Goal: Navigation & Orientation: Find specific page/section

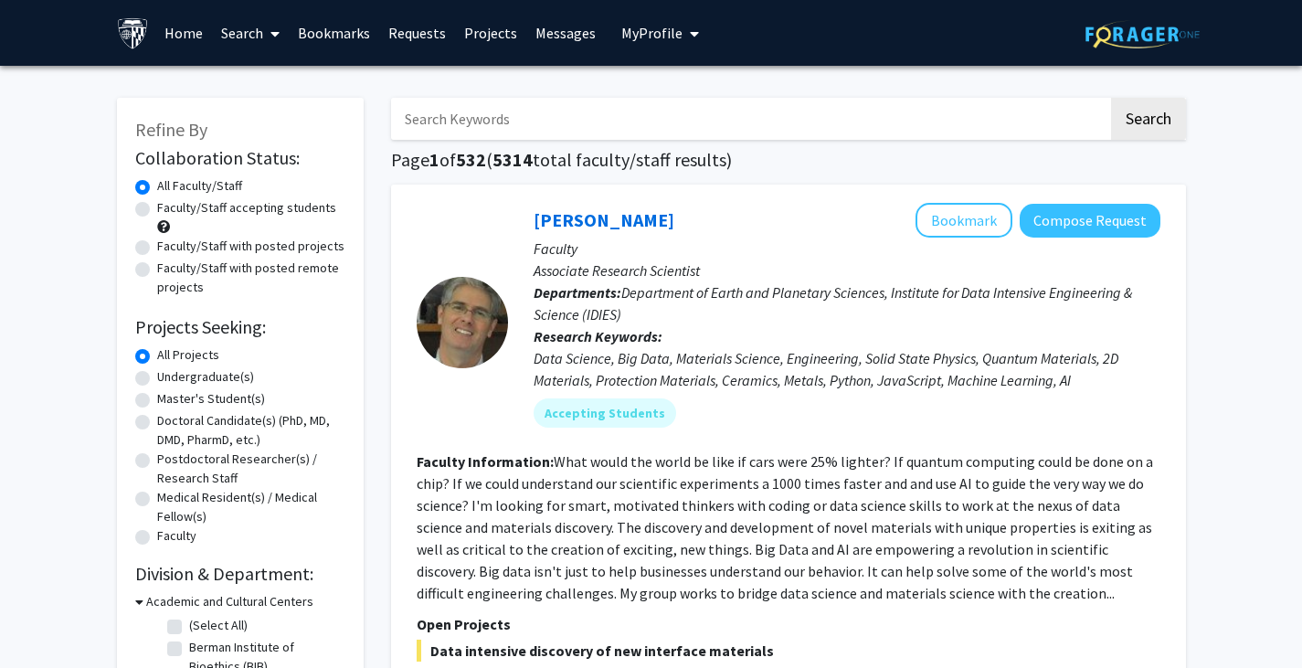
click at [323, 33] on link "Bookmarks" at bounding box center [334, 33] width 90 height 64
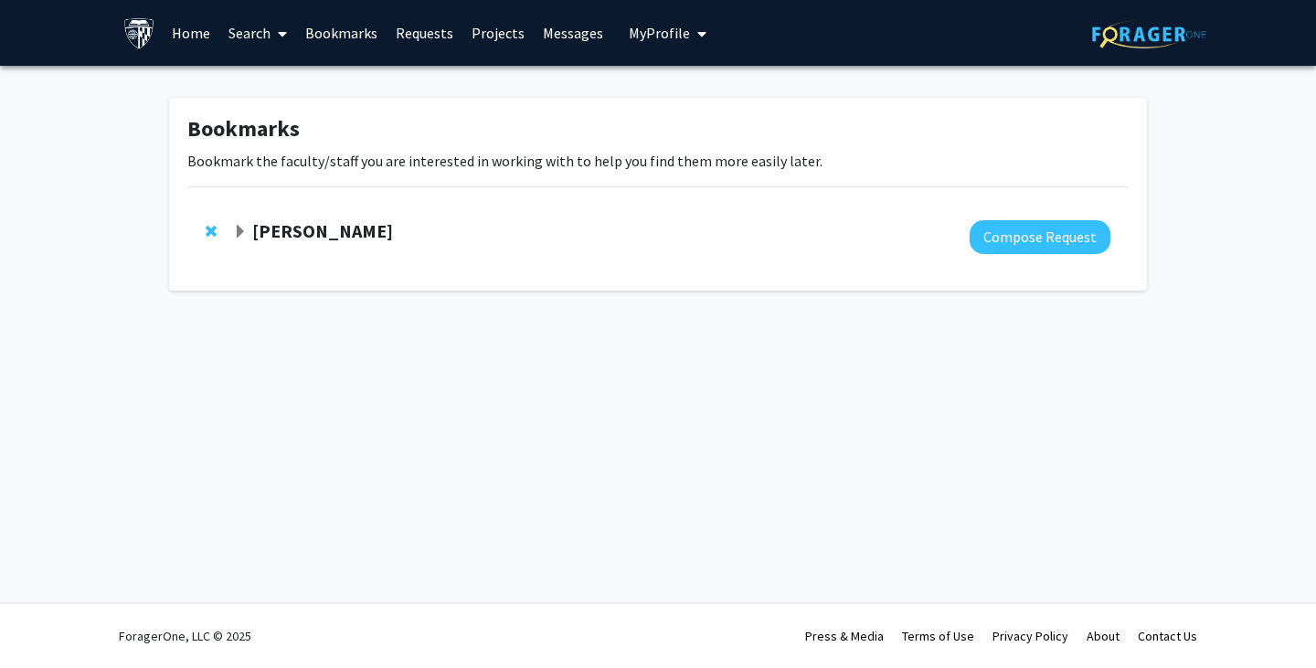
click at [277, 231] on strong "[PERSON_NAME]" at bounding box center [322, 230] width 141 height 23
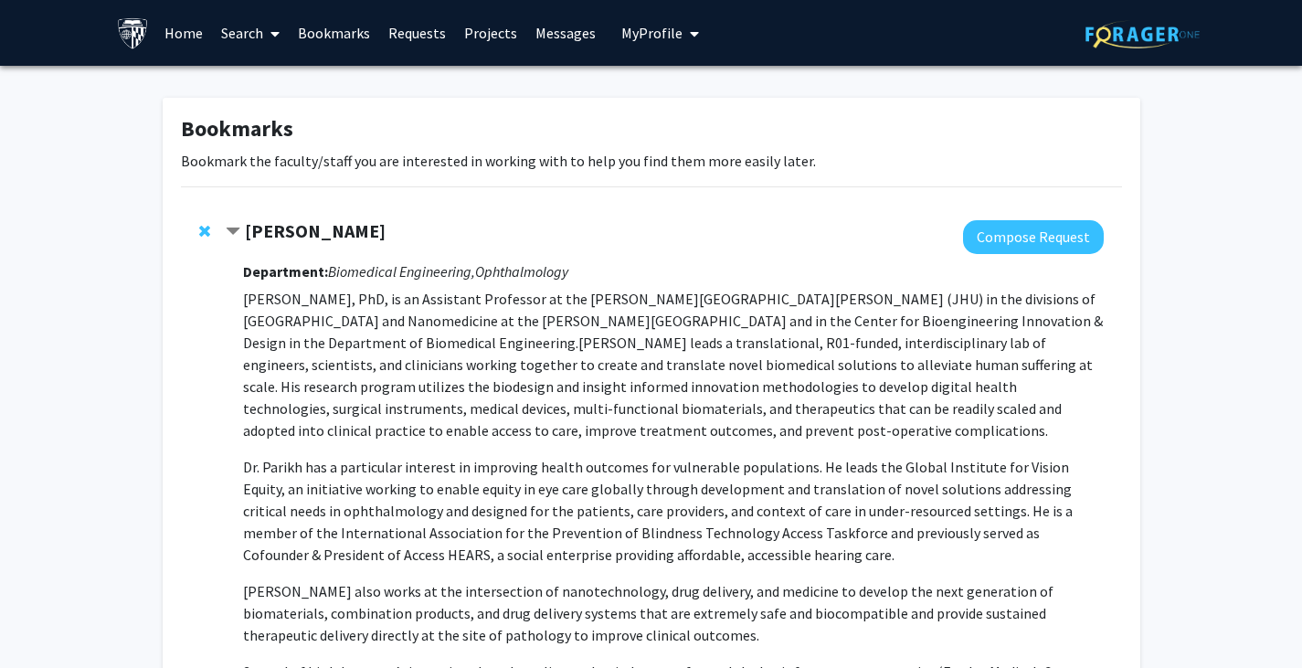
click at [290, 227] on strong "[PERSON_NAME]" at bounding box center [315, 230] width 141 height 23
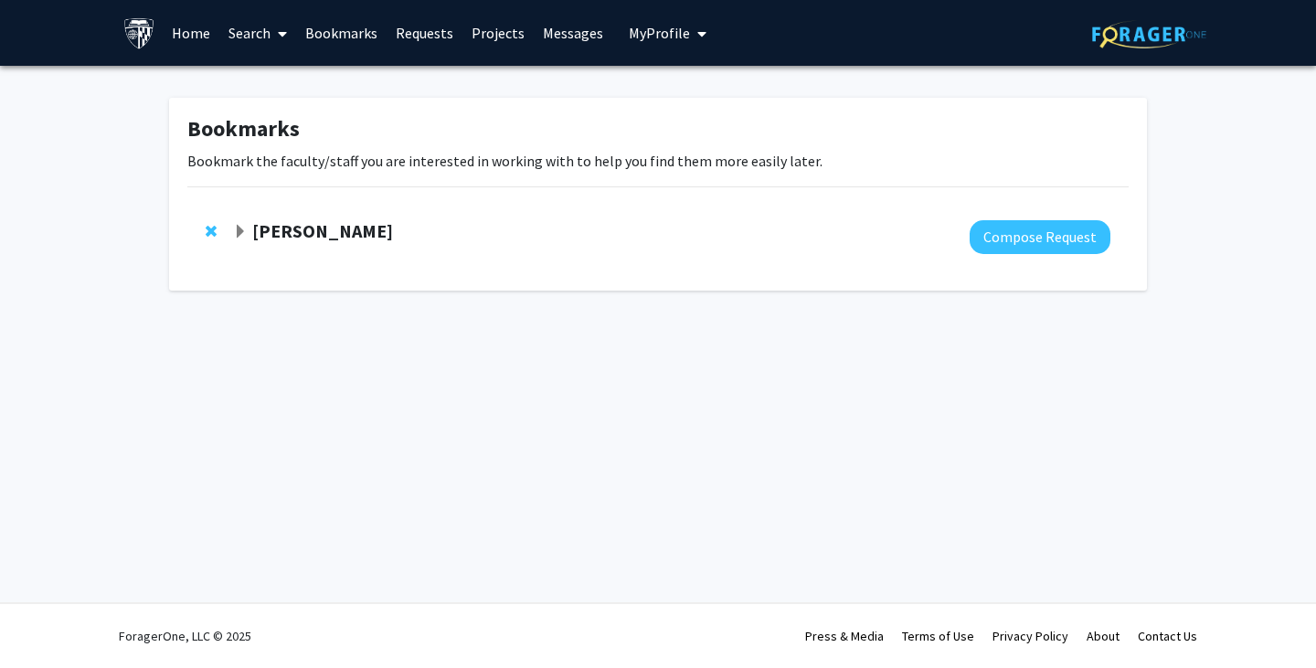
click at [290, 227] on strong "[PERSON_NAME]" at bounding box center [322, 230] width 141 height 23
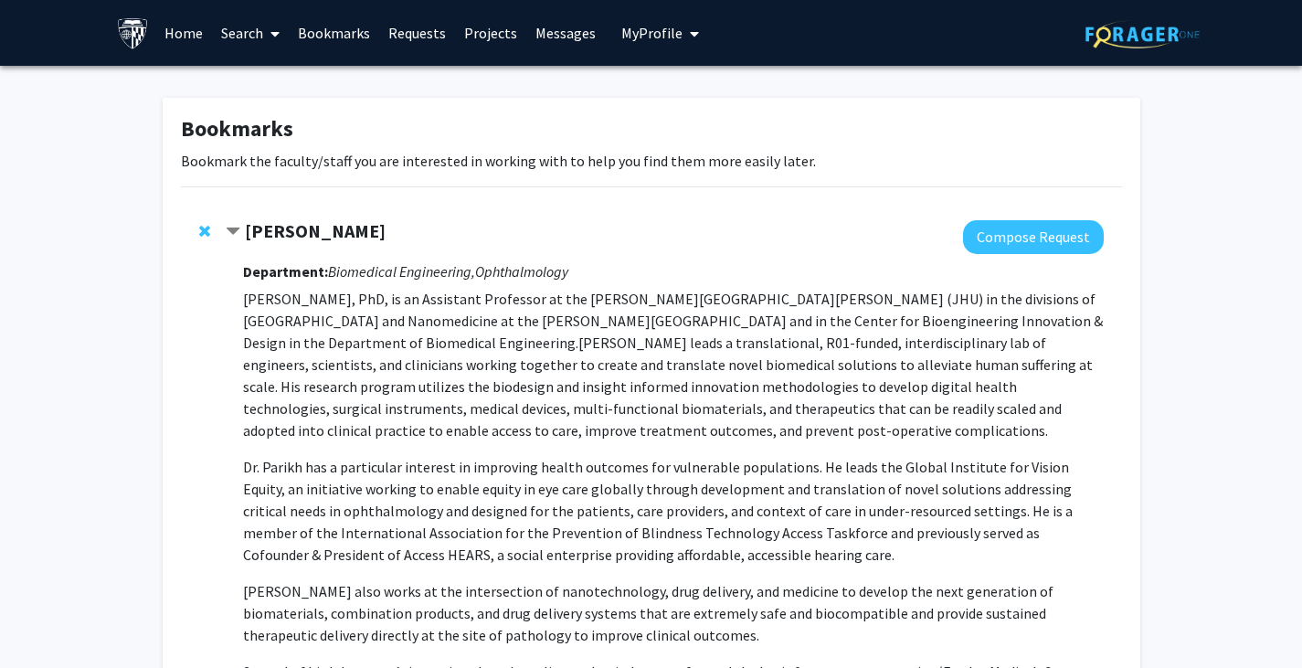
click at [228, 226] on span "Contract Kunal Parikh Bookmark" at bounding box center [233, 232] width 15 height 15
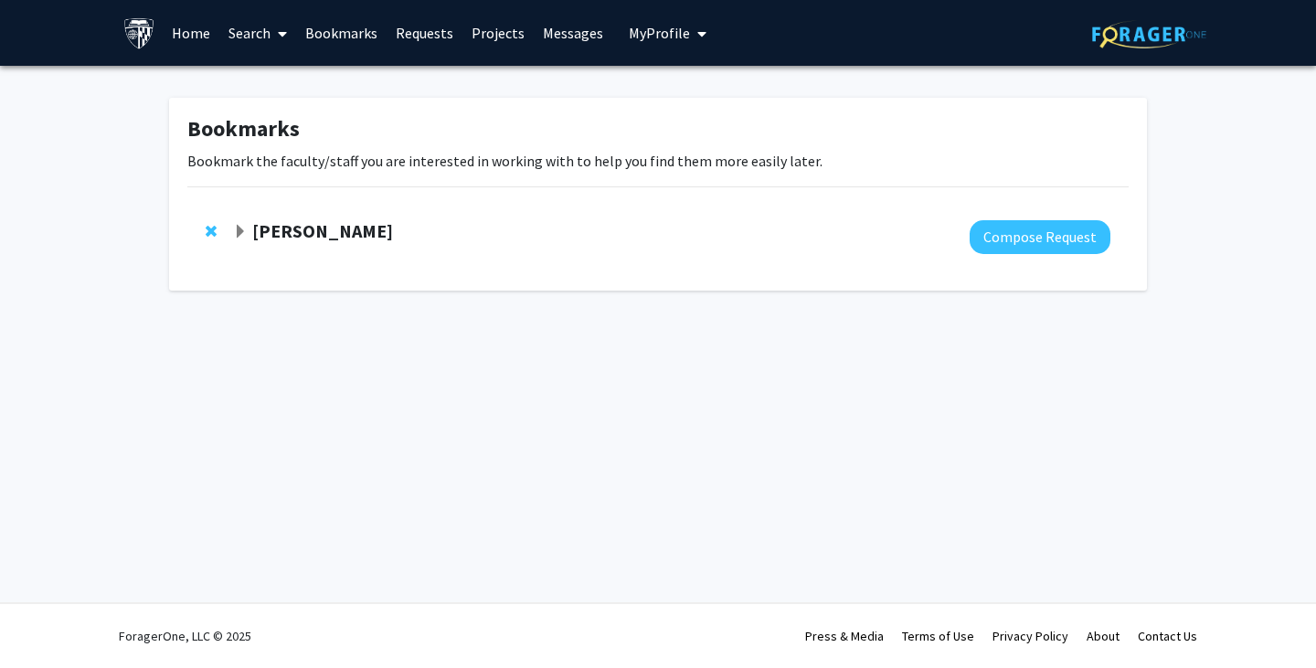
click at [340, 229] on strong "[PERSON_NAME]" at bounding box center [322, 230] width 141 height 23
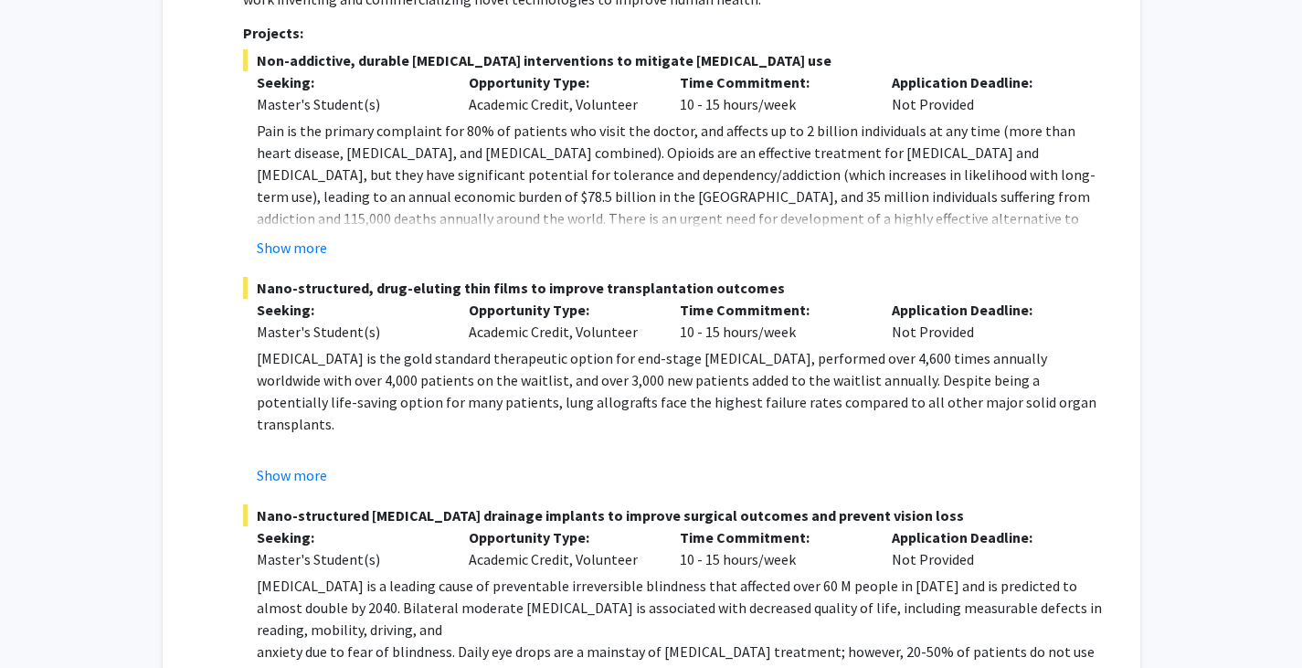
scroll to position [1089, 0]
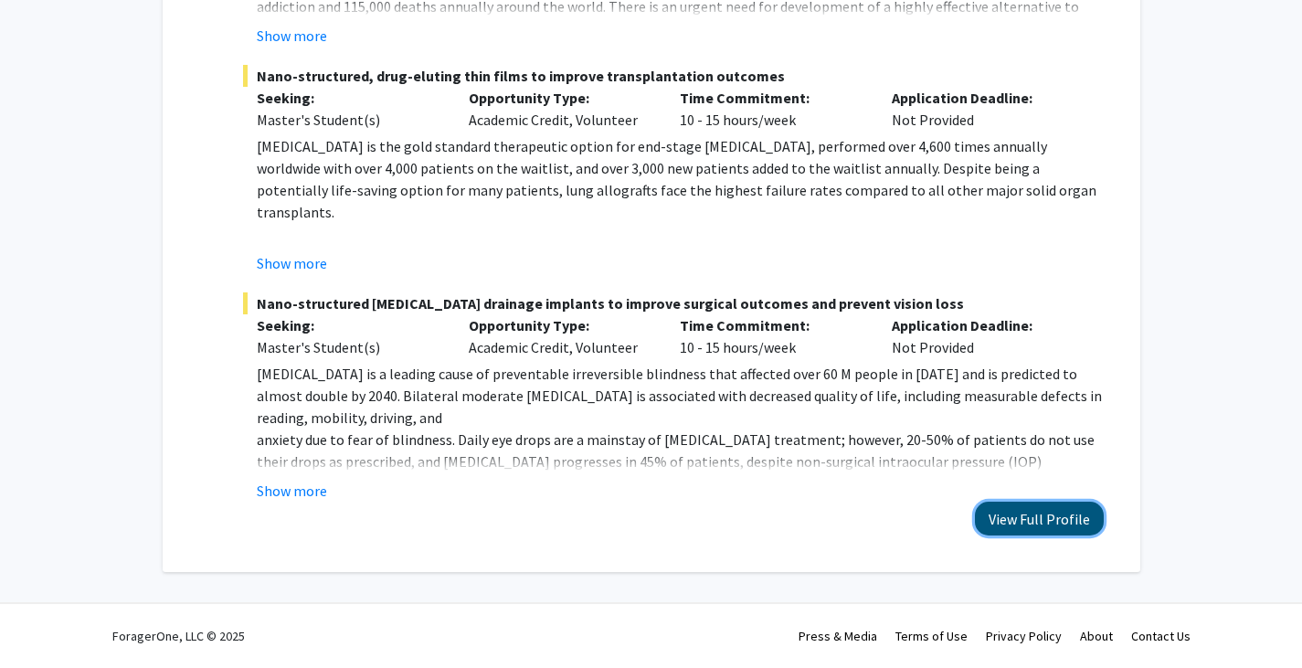
click at [1009, 524] on button "View Full Profile" at bounding box center [1039, 519] width 129 height 34
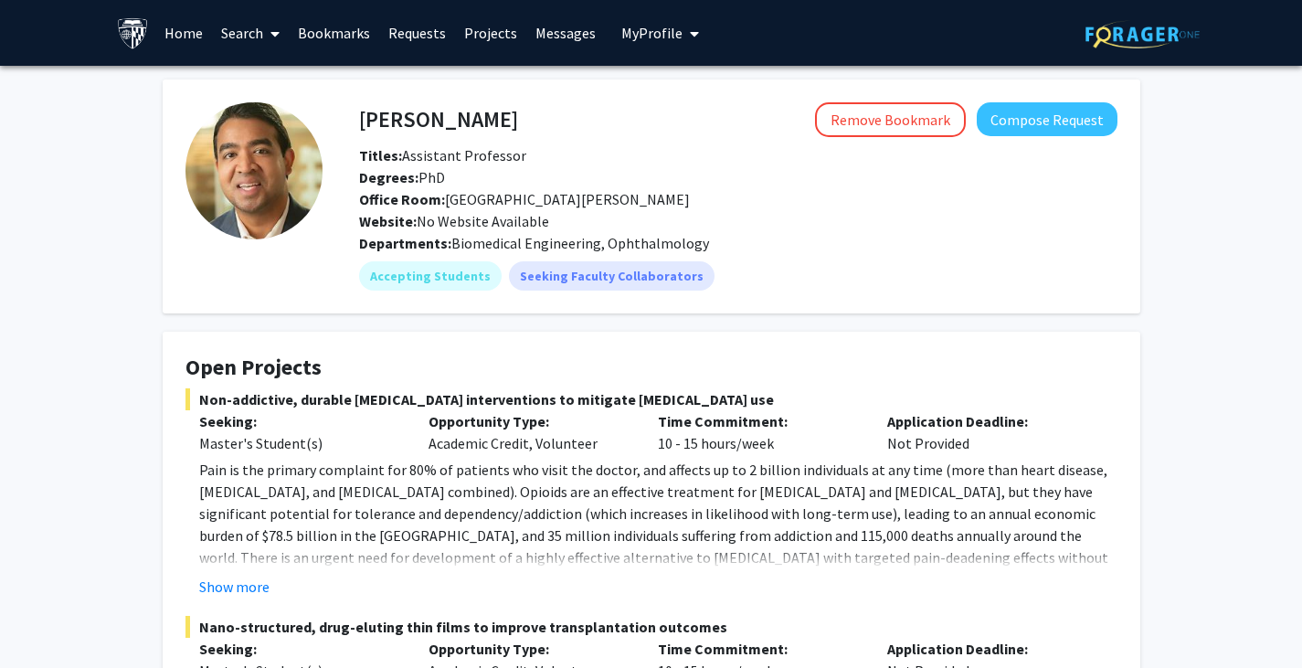
click at [416, 30] on link "Requests" at bounding box center [417, 33] width 76 height 64
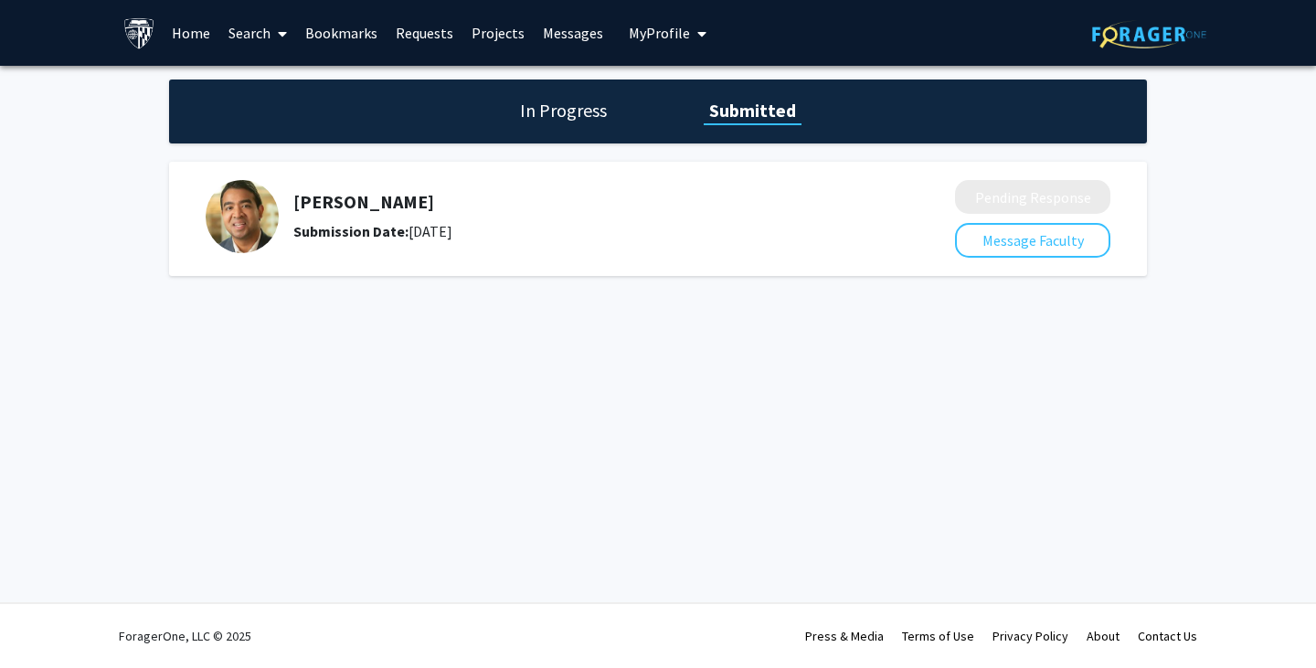
click at [629, 26] on span "My Profile" at bounding box center [659, 33] width 61 height 18
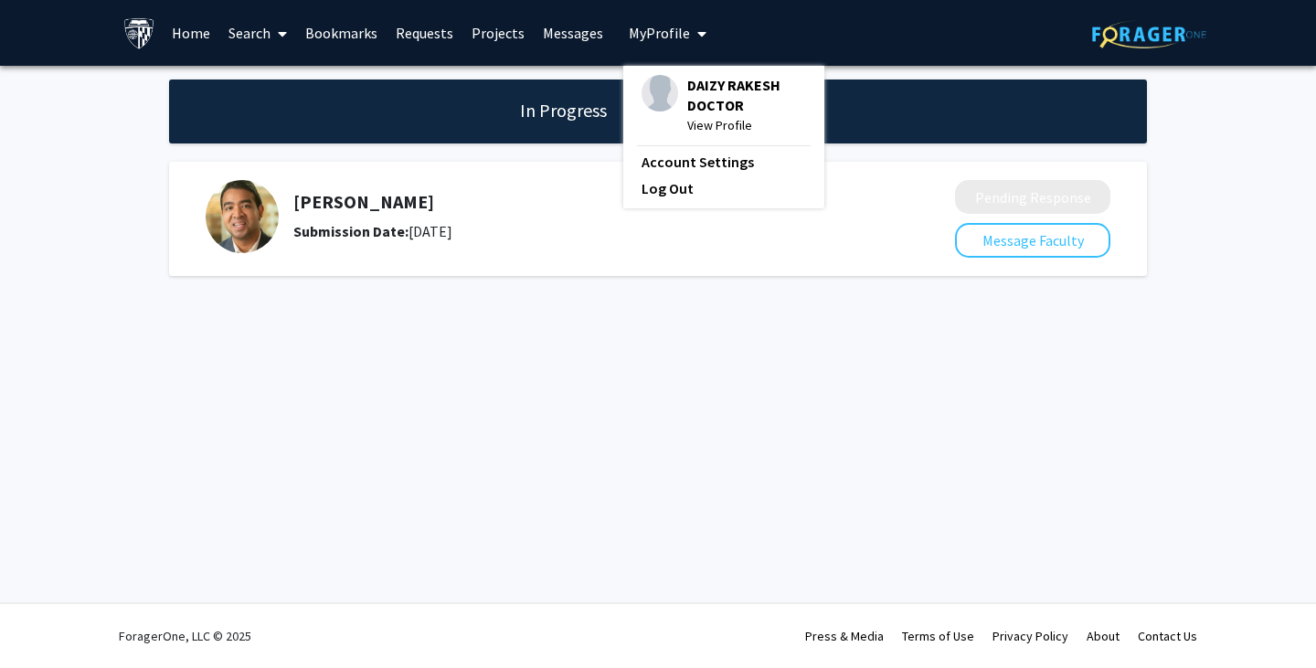
click at [706, 124] on span "View Profile" at bounding box center [746, 125] width 119 height 20
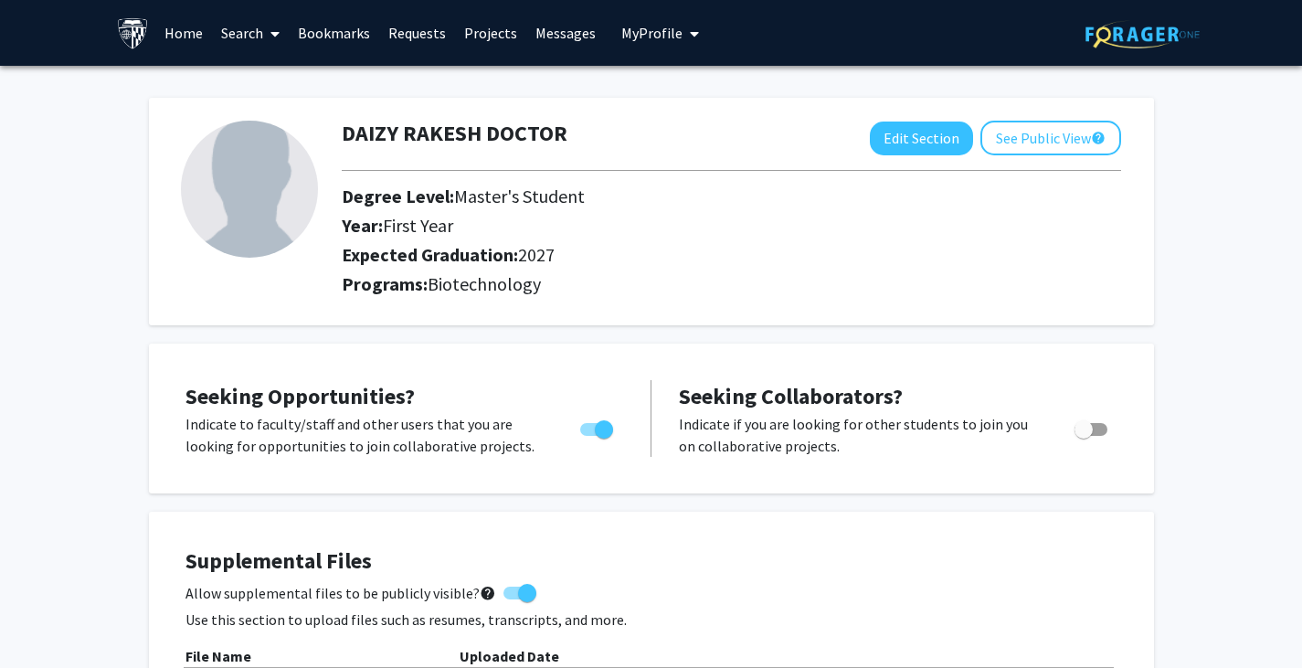
click at [546, 29] on link "Messages" at bounding box center [565, 33] width 79 height 64
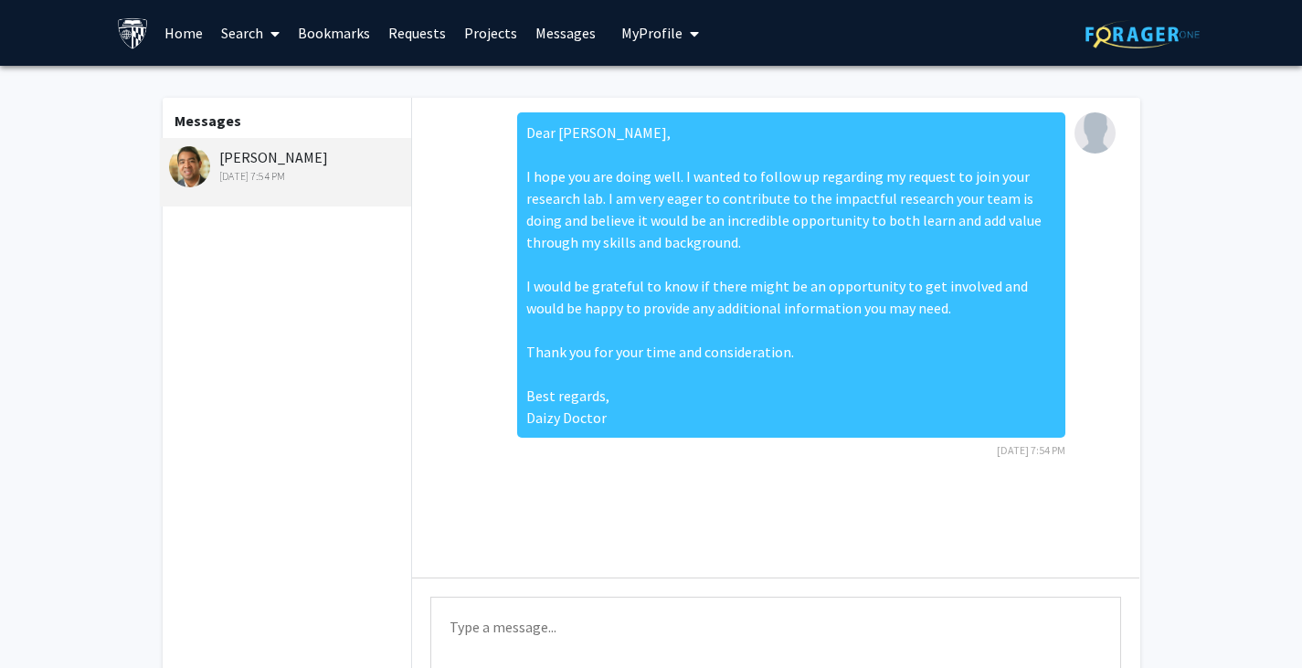
click at [182, 27] on link "Home" at bounding box center [183, 33] width 57 height 64
